Goal: Check status: Check status

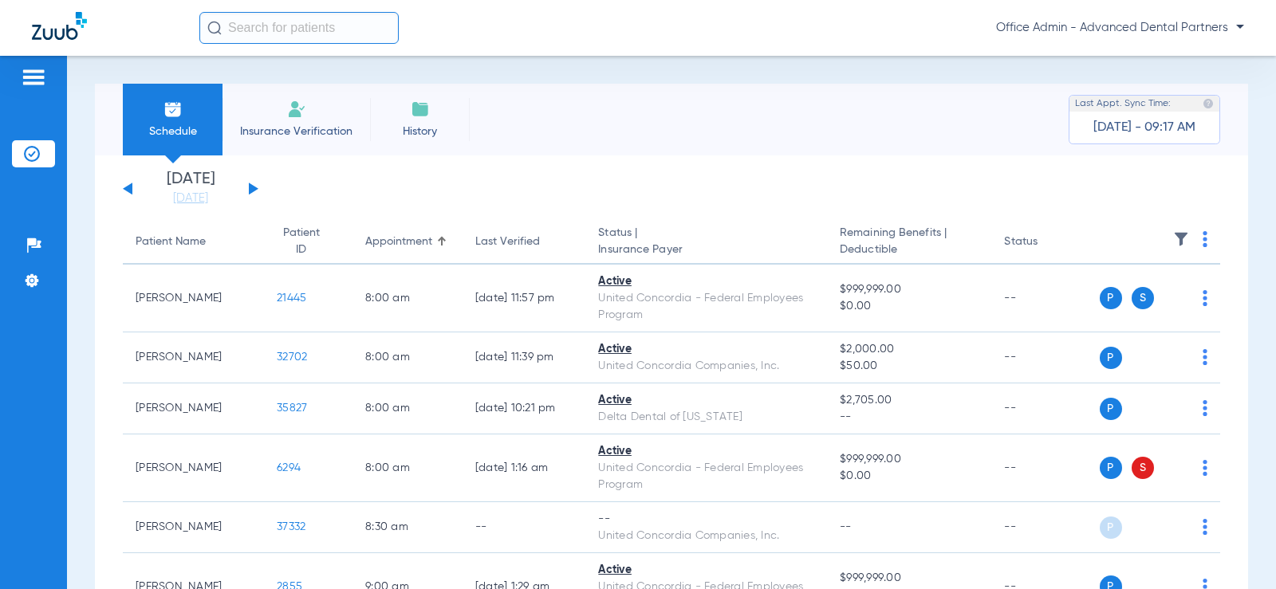
click at [269, 28] on input "text" at bounding box center [298, 28] width 199 height 32
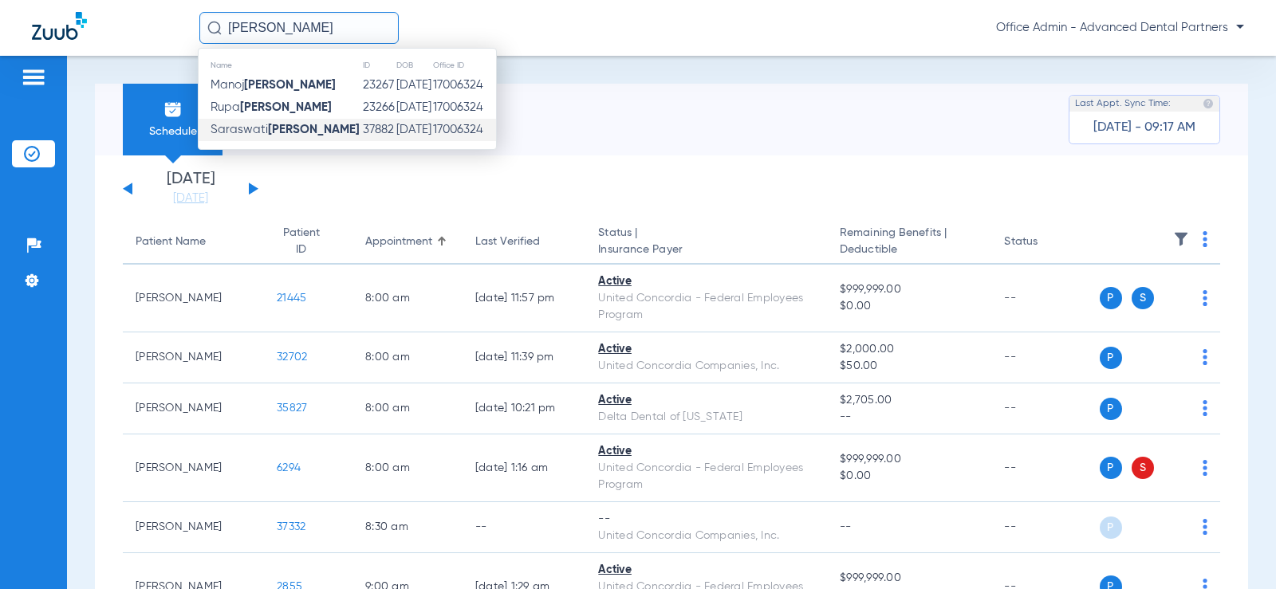
type input "[PERSON_NAME]"
click at [362, 132] on td "37882" at bounding box center [379, 130] width 34 height 22
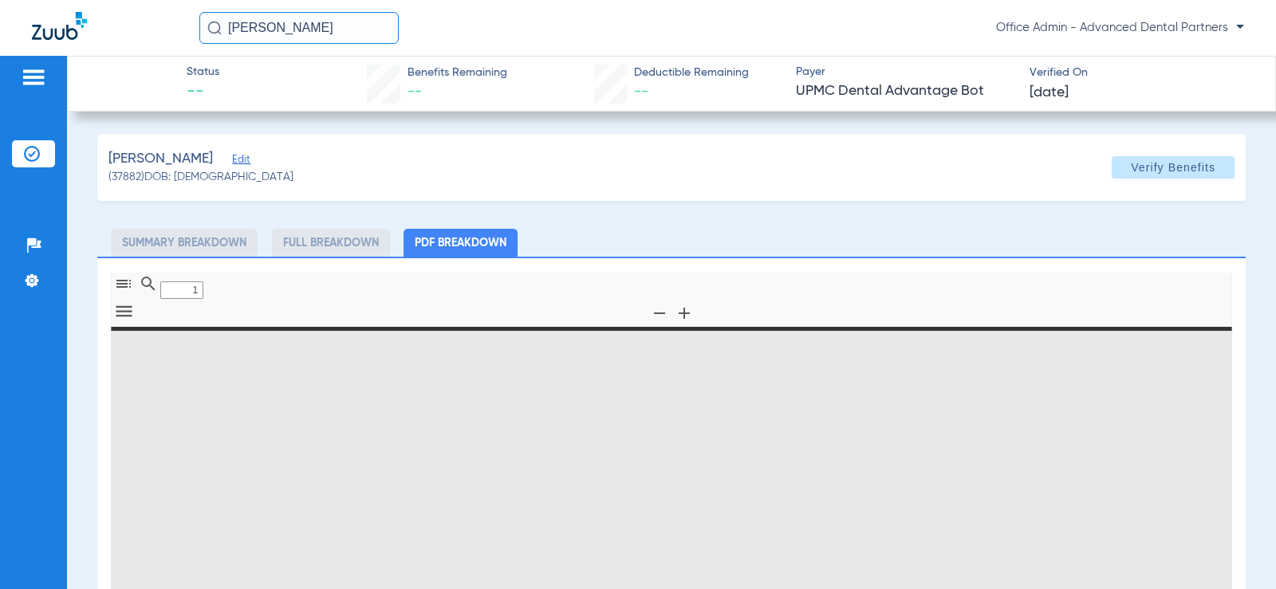
type input "0"
select select "page-width"
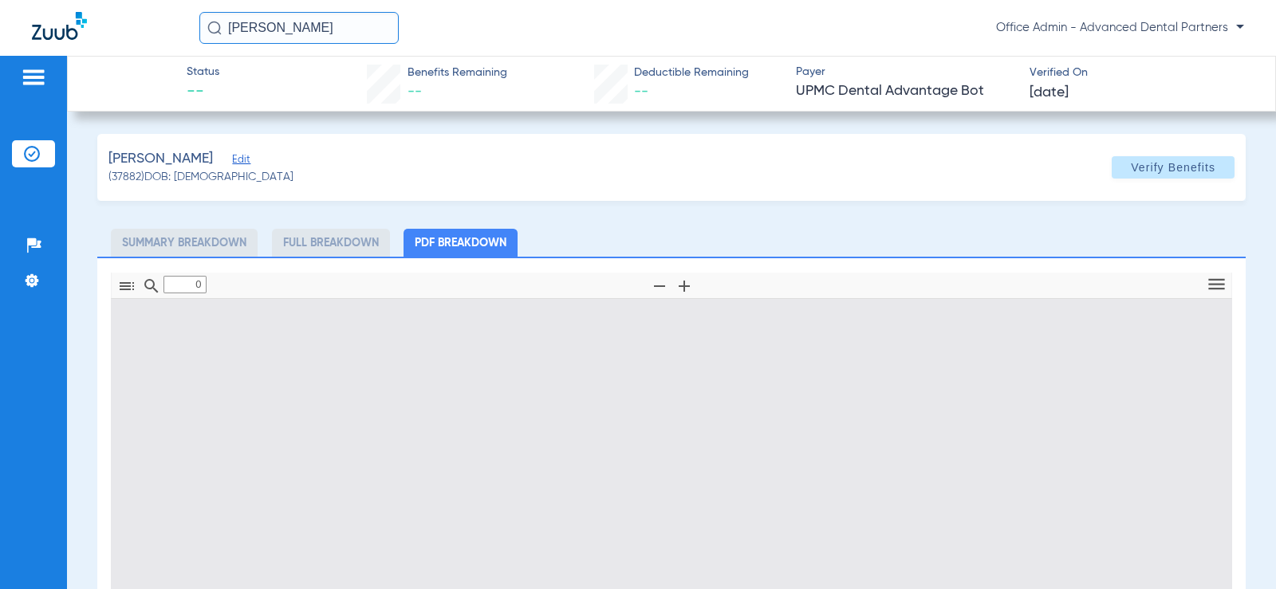
type input "1"
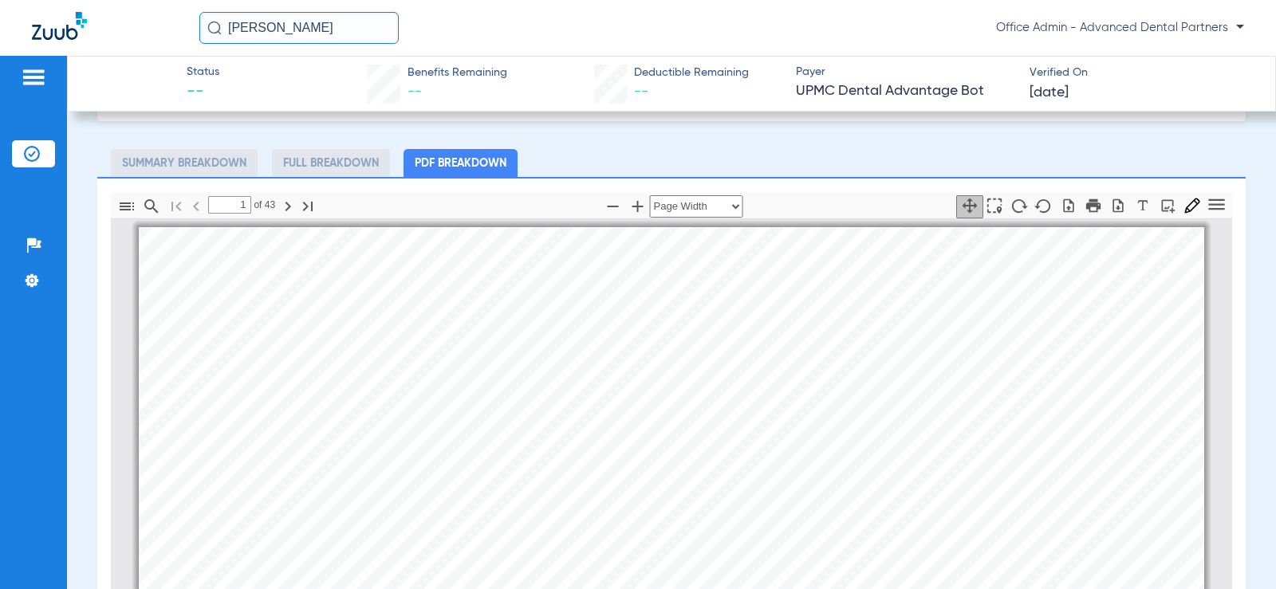
drag, startPoint x: 283, startPoint y: 26, endPoint x: 172, endPoint y: 41, distance: 111.9
click at [172, 41] on div "[PERSON_NAME] Office Admin - Advanced Dental Partners" at bounding box center [638, 28] width 1276 height 56
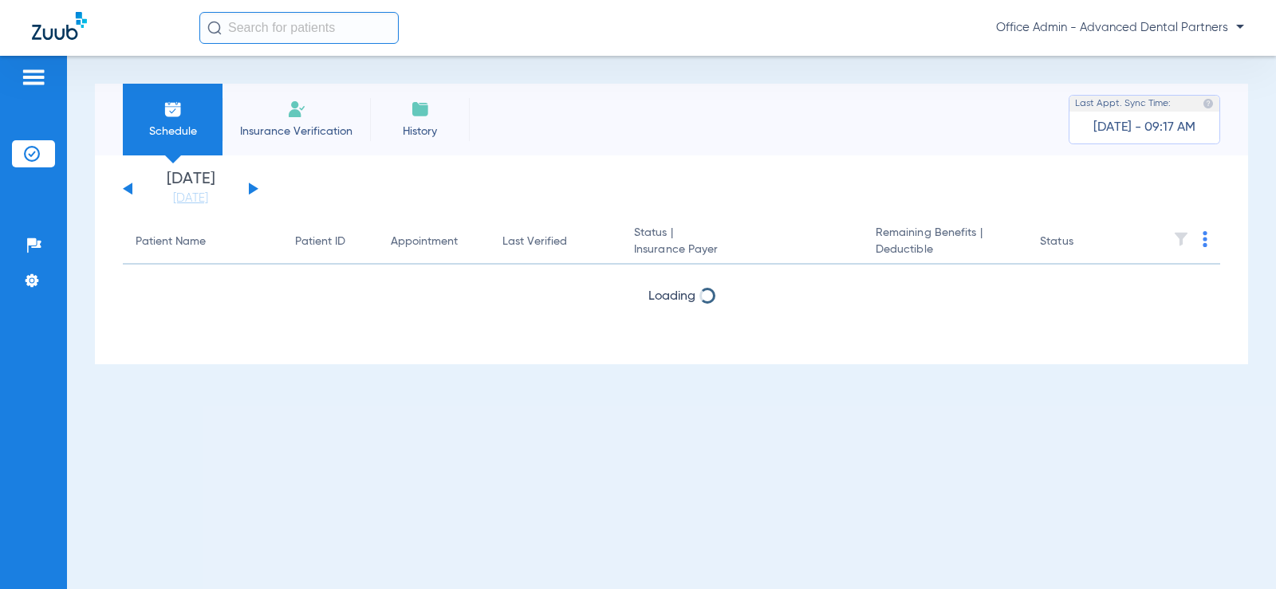
click at [304, 26] on input "text" at bounding box center [298, 28] width 199 height 32
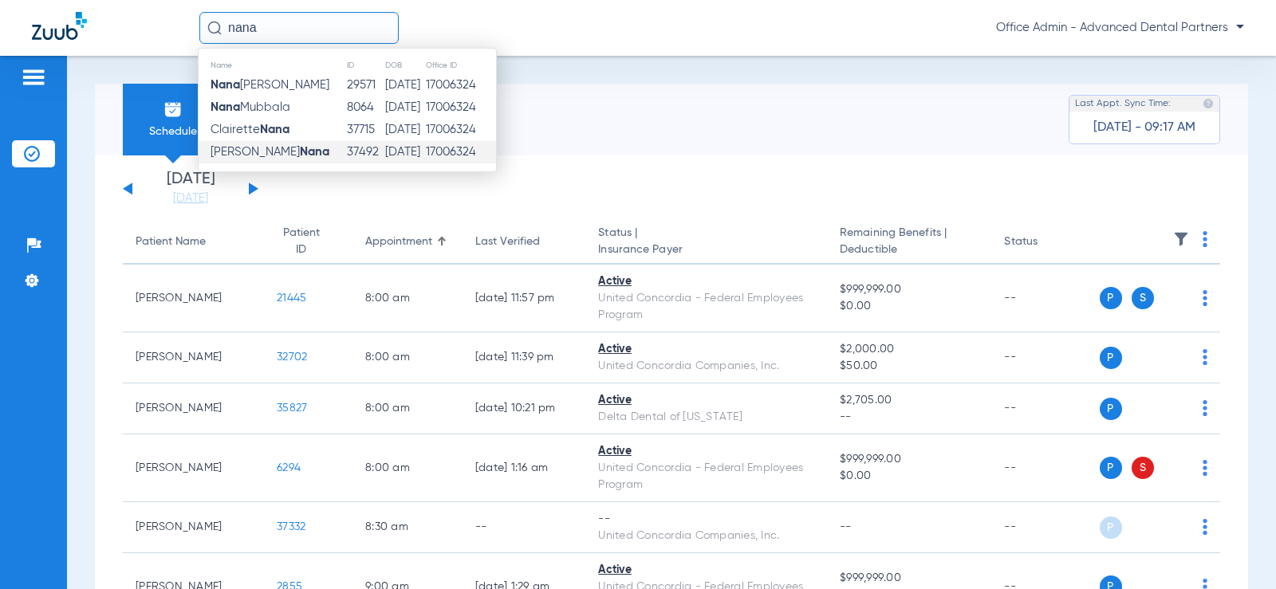
type input "nana"
click at [299, 154] on td "Yves Nana" at bounding box center [273, 152] width 148 height 22
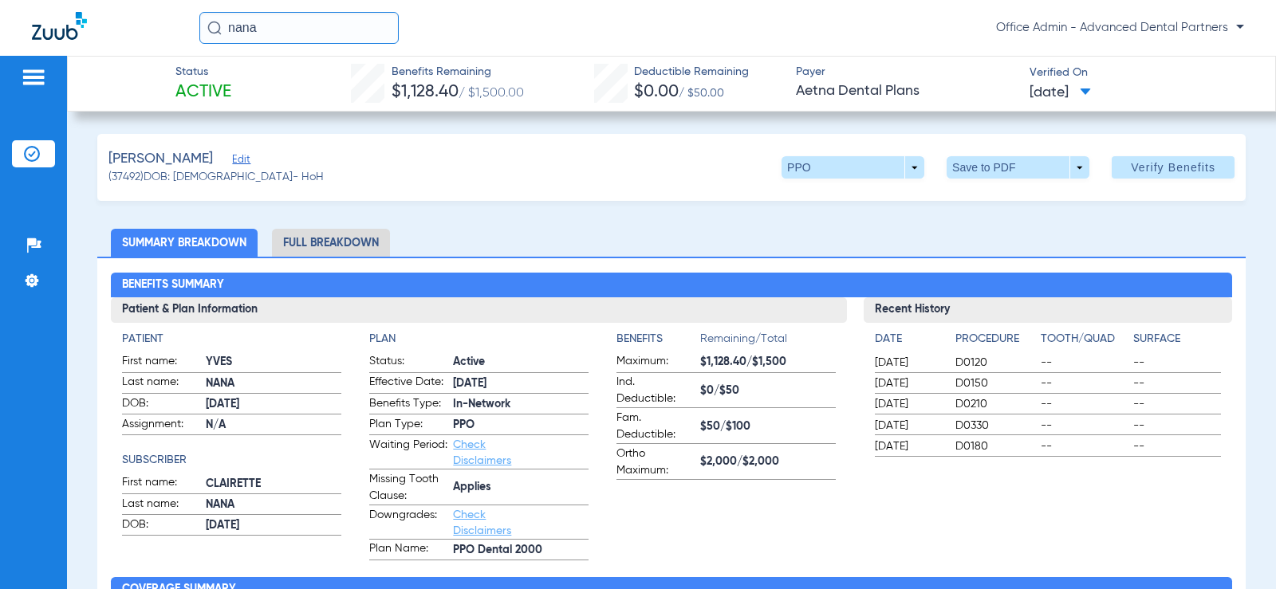
click at [1091, 88] on span "08/13/2025" at bounding box center [1060, 93] width 61 height 20
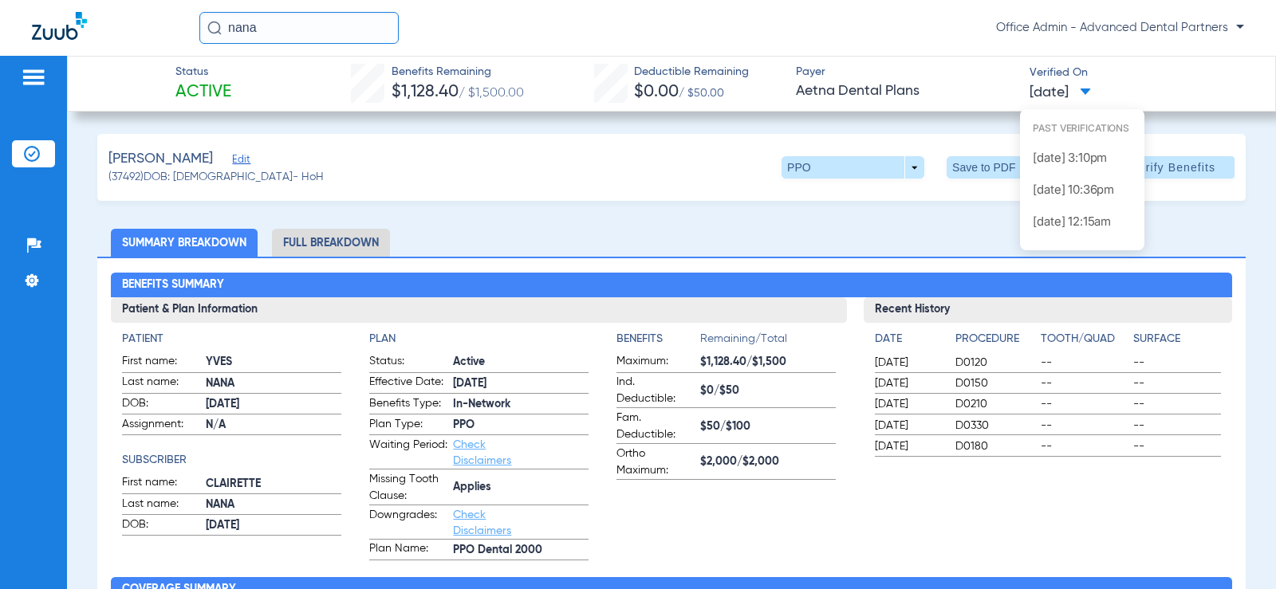
click at [1099, 88] on div at bounding box center [638, 294] width 1276 height 589
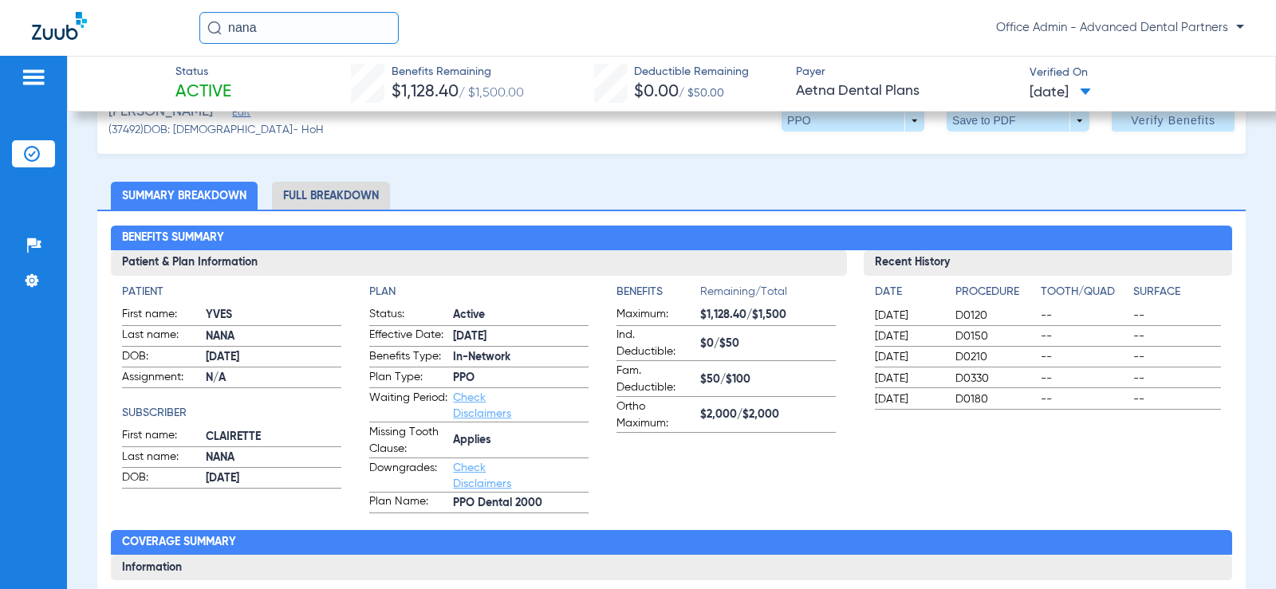
scroll to position [40, 0]
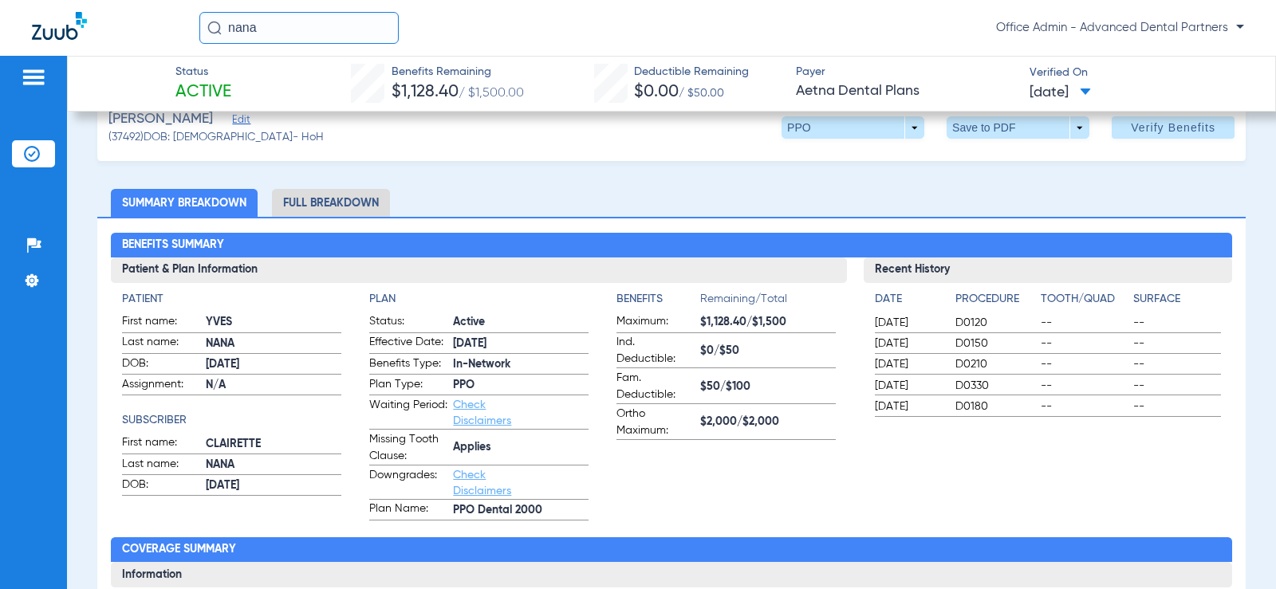
click at [341, 205] on li "Full Breakdown" at bounding box center [331, 203] width 118 height 28
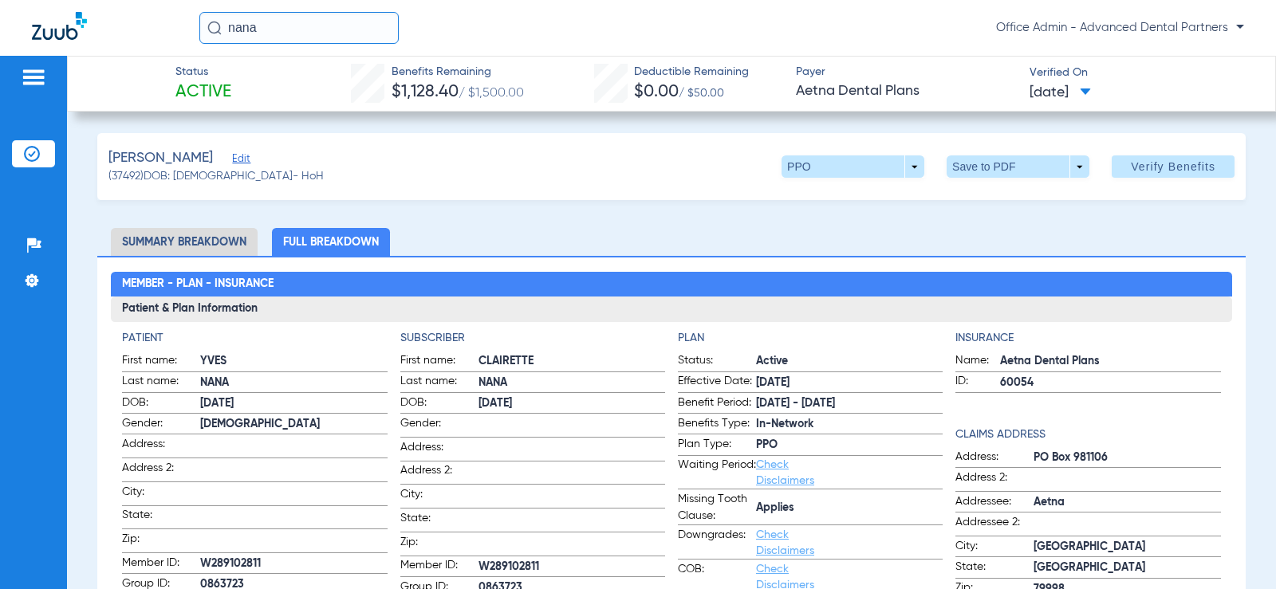
scroll to position [0, 0]
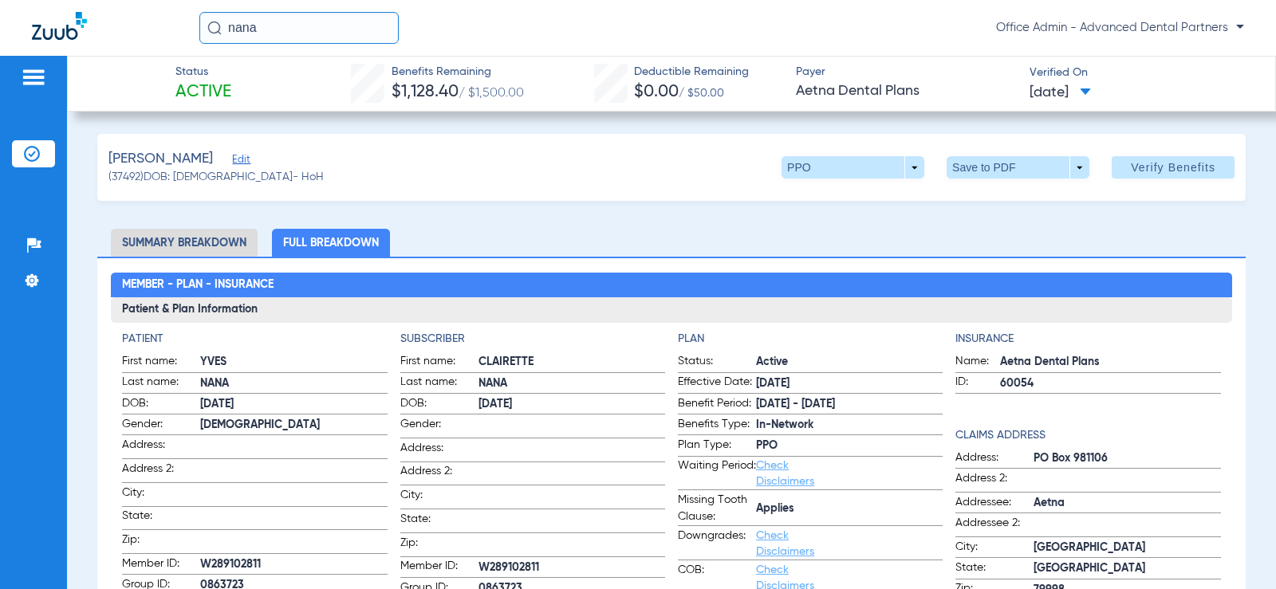
click at [187, 244] on li "Summary Breakdown" at bounding box center [184, 243] width 147 height 28
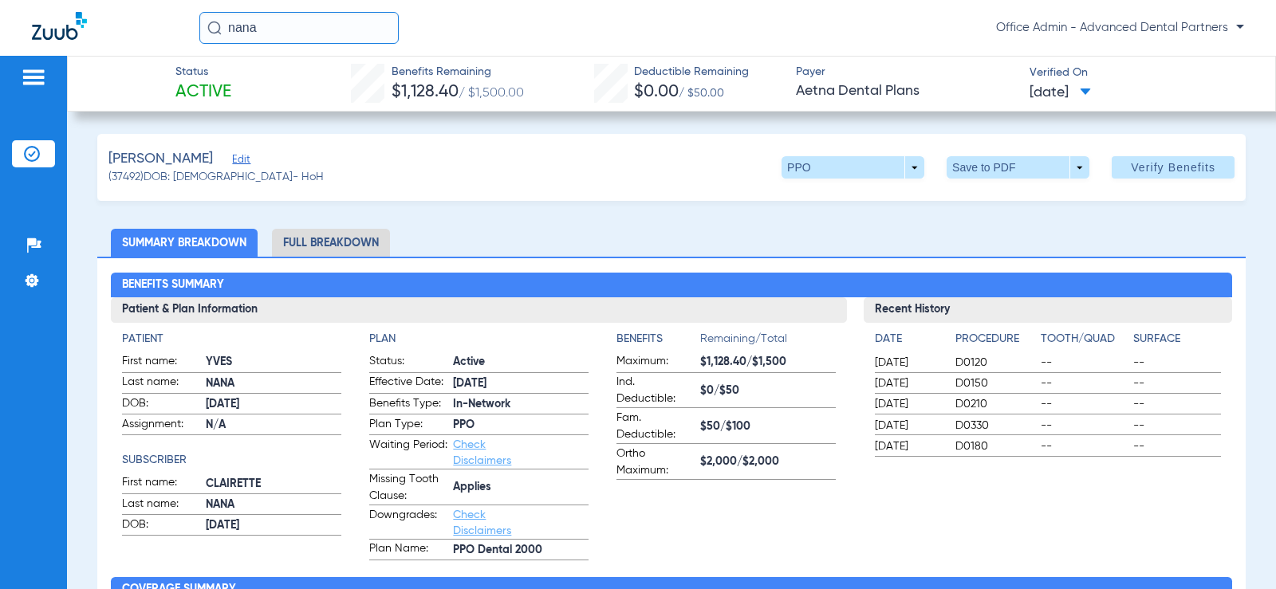
drag, startPoint x: 231, startPoint y: 91, endPoint x: 171, endPoint y: 96, distance: 60.8
click at [171, 96] on div "Status Active Benefits Remaining $1,128.40 / $1,500.00 Deductible Remaining $0.…" at bounding box center [671, 84] width 1209 height 56
click at [211, 91] on span "Active" at bounding box center [203, 92] width 56 height 22
drag, startPoint x: 266, startPoint y: 25, endPoint x: 201, endPoint y: 22, distance: 65.5
click at [201, 22] on input "nana" at bounding box center [298, 28] width 199 height 32
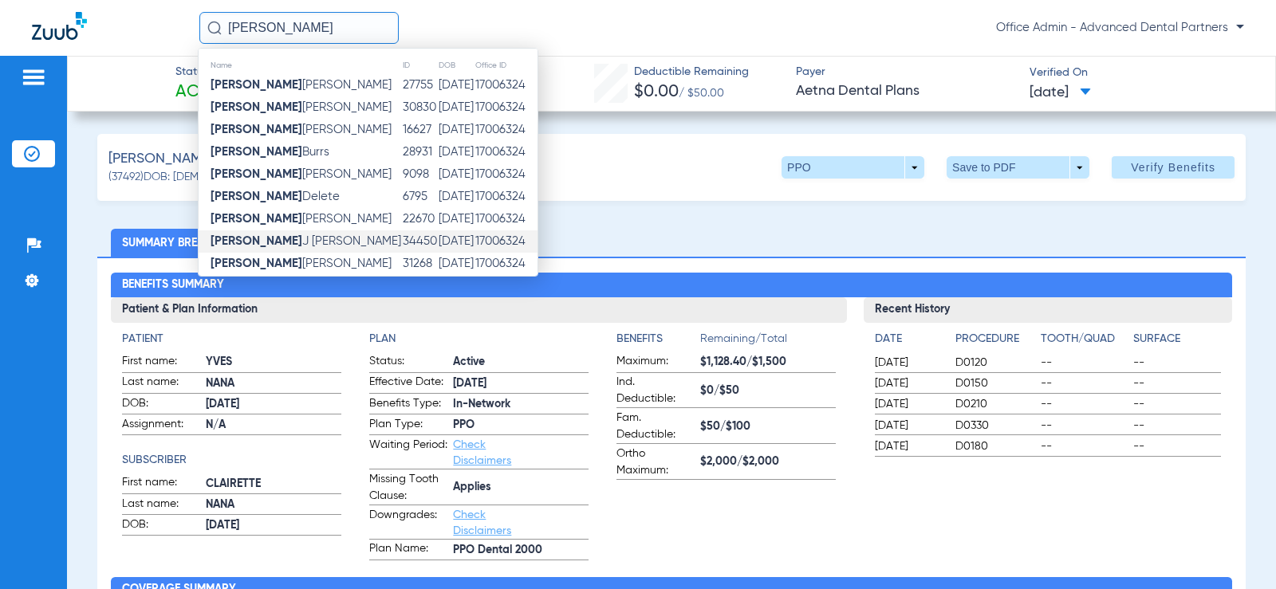
type input "norma"
click at [402, 242] on td "34450" at bounding box center [420, 242] width 36 height 22
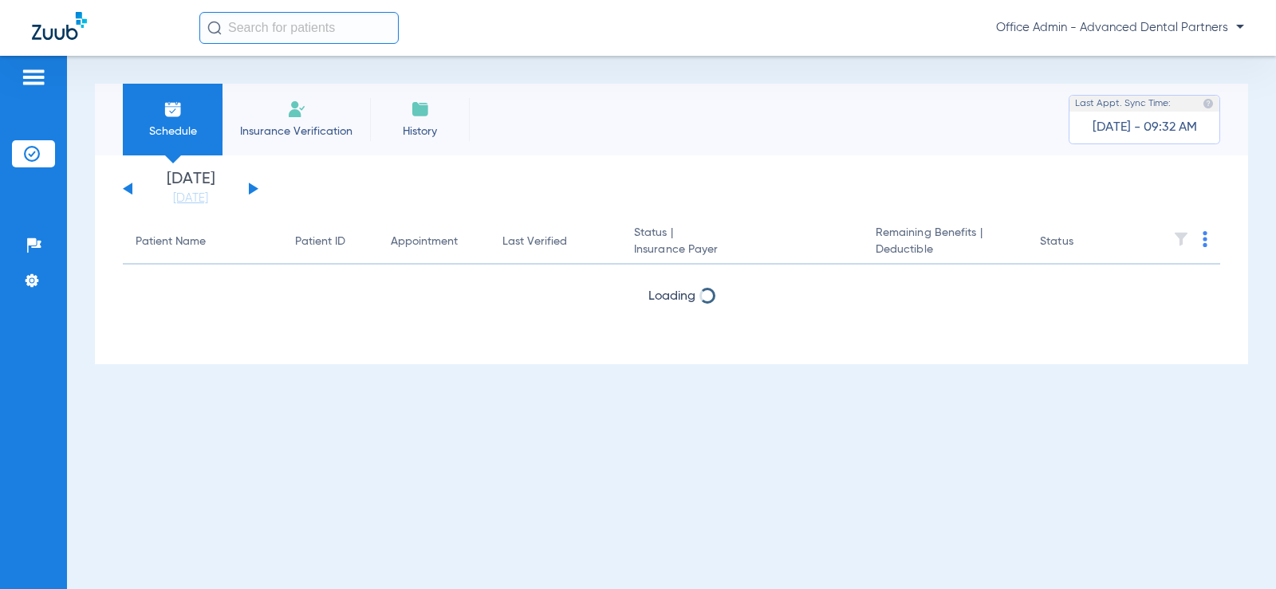
click at [282, 34] on input "text" at bounding box center [298, 28] width 199 height 32
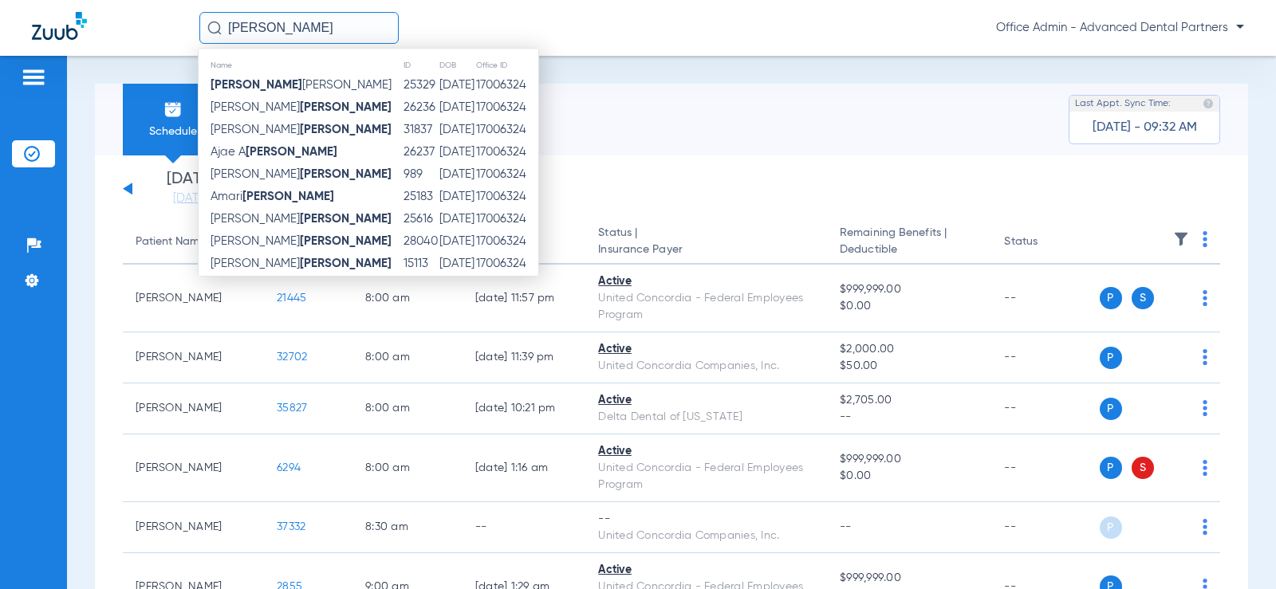
drag, startPoint x: 282, startPoint y: 26, endPoint x: 194, endPoint y: 30, distance: 87.8
click at [195, 30] on div "[PERSON_NAME] Name ID DOB Office ID [PERSON_NAME] [PERSON_NAME] 25329 [DATE] 17…" at bounding box center [638, 28] width 1276 height 56
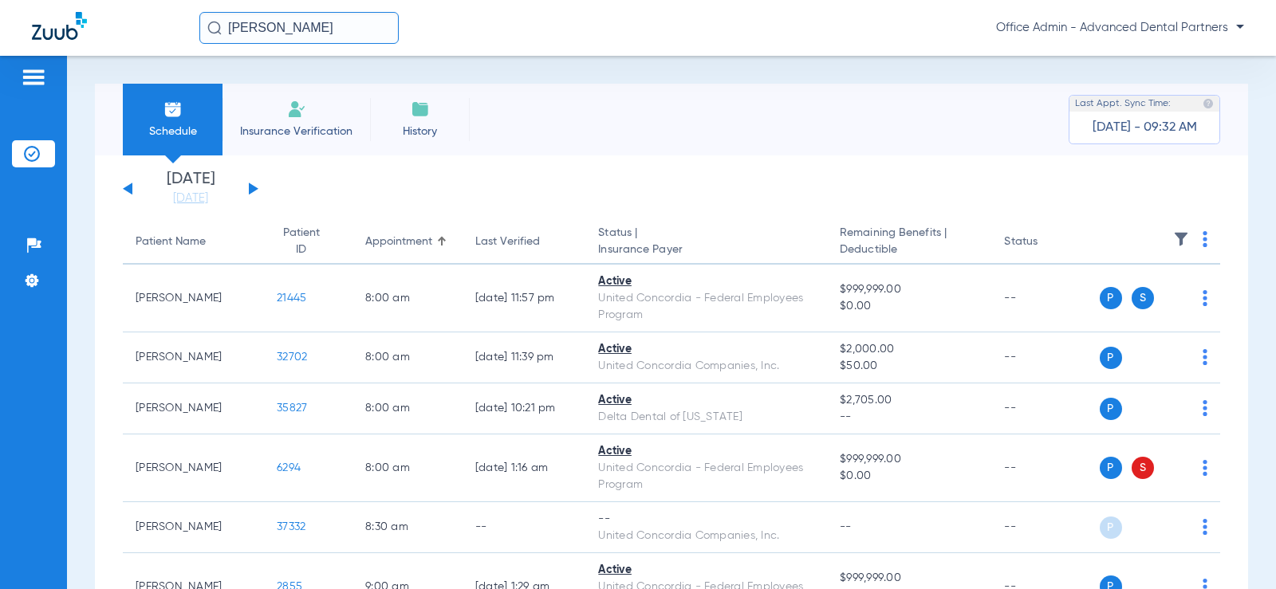
click at [312, 20] on input "denise" at bounding box center [298, 28] width 199 height 32
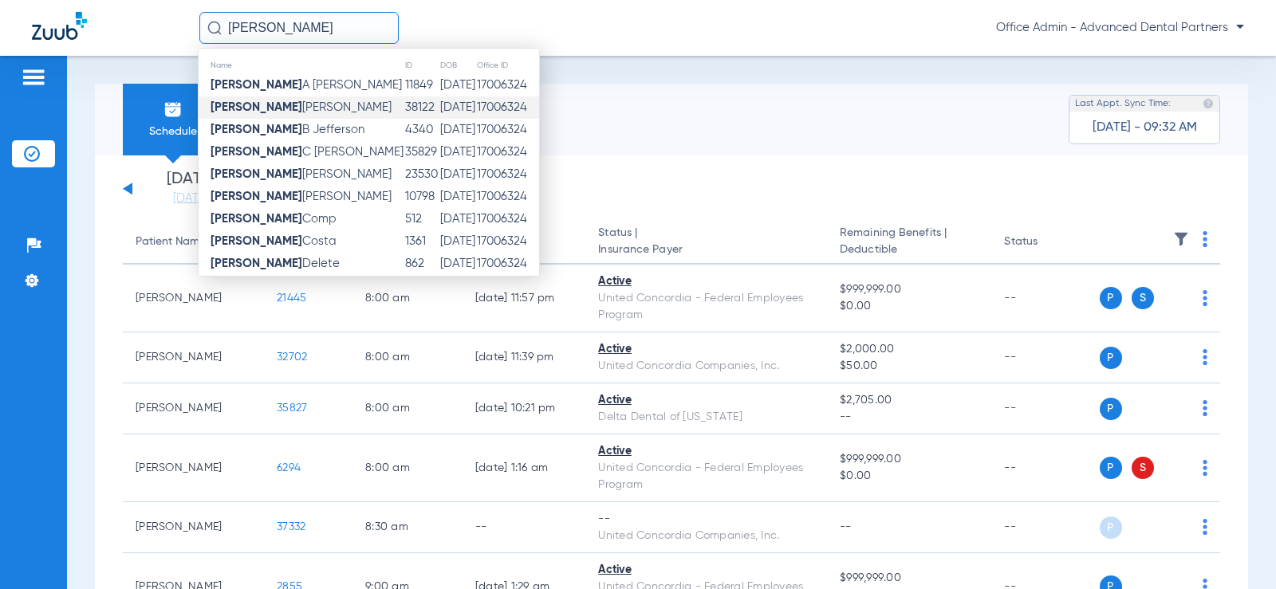
type input "denise"
click at [404, 107] on td "38122" at bounding box center [421, 108] width 35 height 22
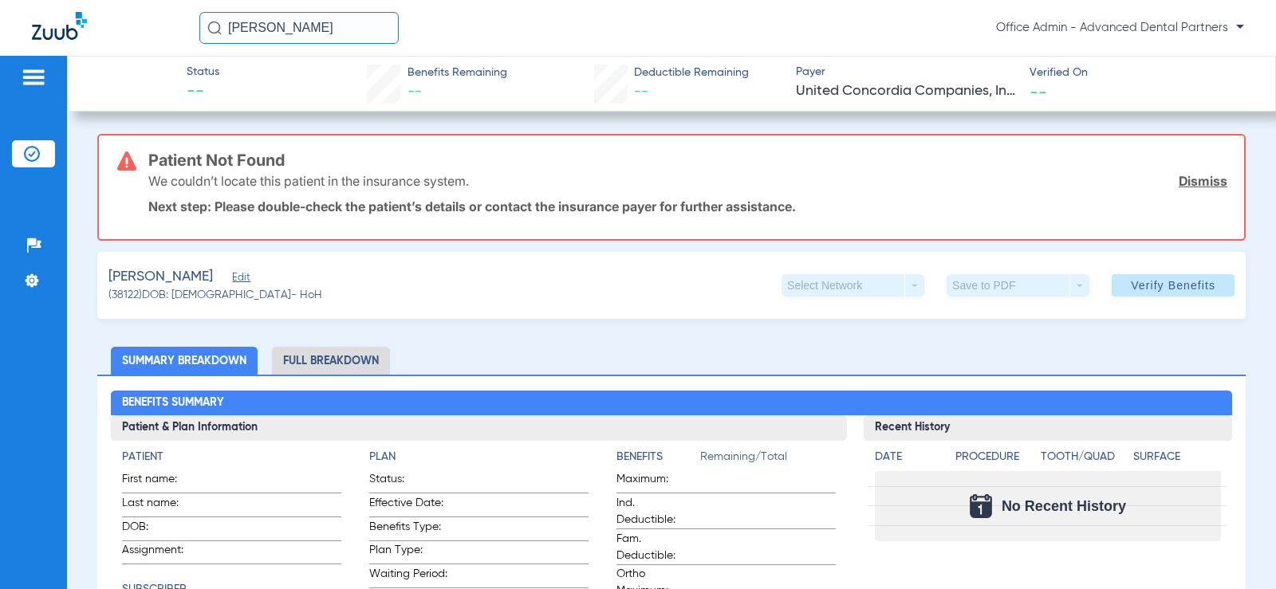
click at [1199, 182] on link "Dismiss" at bounding box center [1203, 181] width 49 height 16
